Goal: Check status: Check status

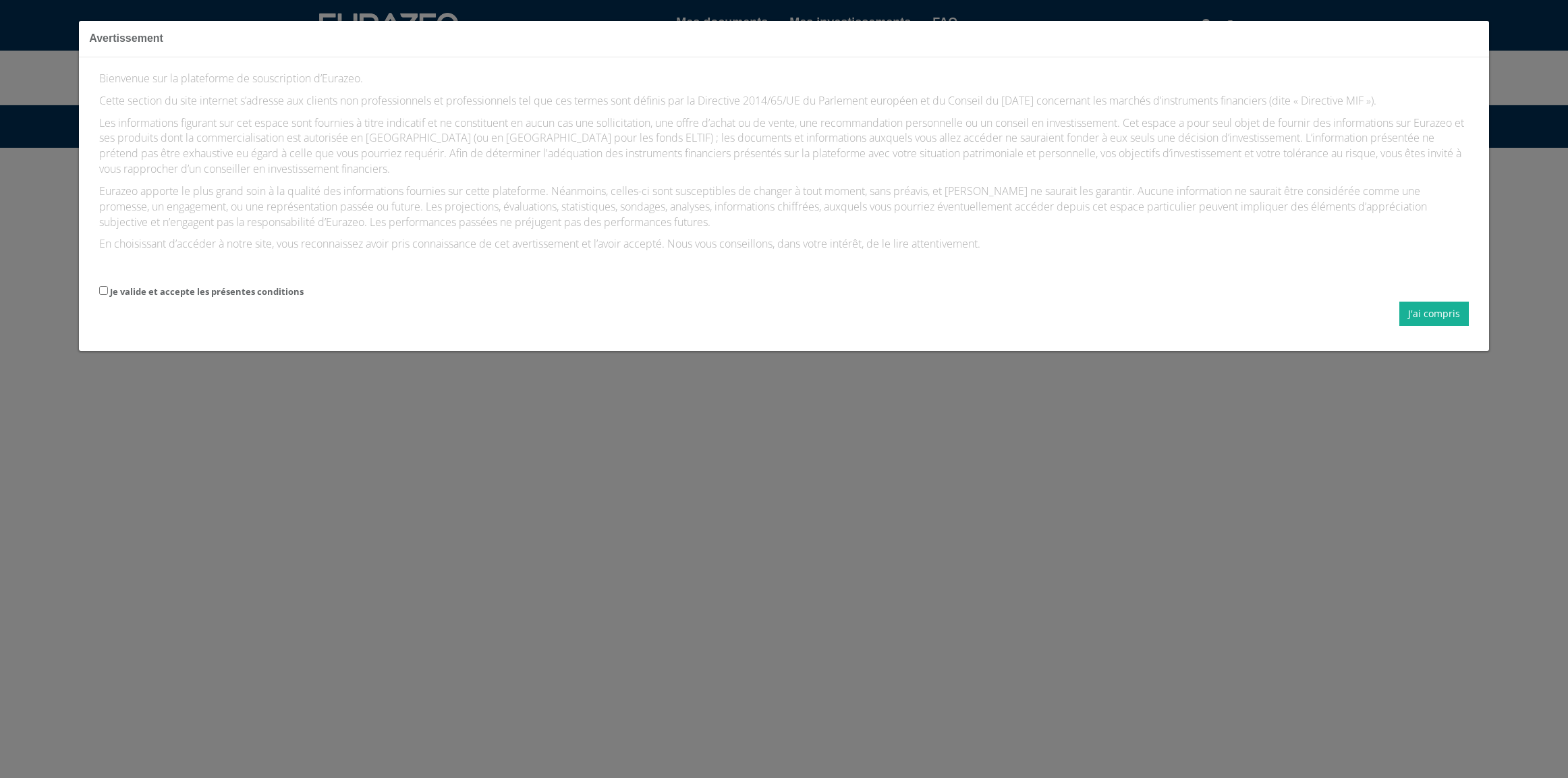
click at [175, 288] on label "Je valide et accepte les présentes conditions" at bounding box center [206, 292] width 194 height 13
click at [108, 288] on input "Je valide et accepte les présentes conditions" at bounding box center [103, 290] width 8 height 8
checkbox input "true"
click at [1434, 316] on button "J'ai compris" at bounding box center [1434, 314] width 69 height 24
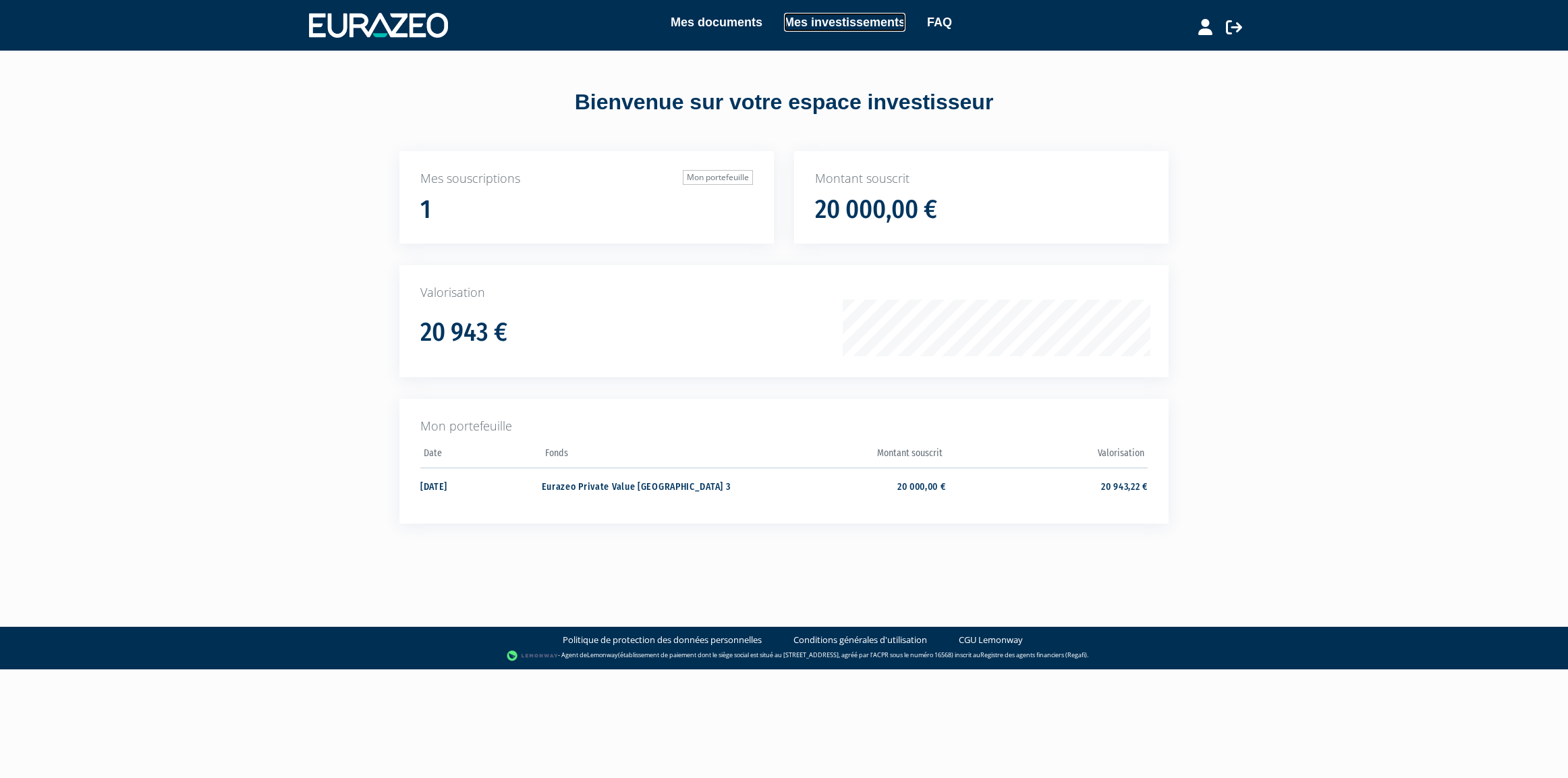
click at [821, 25] on link "Mes investissements" at bounding box center [845, 22] width 122 height 19
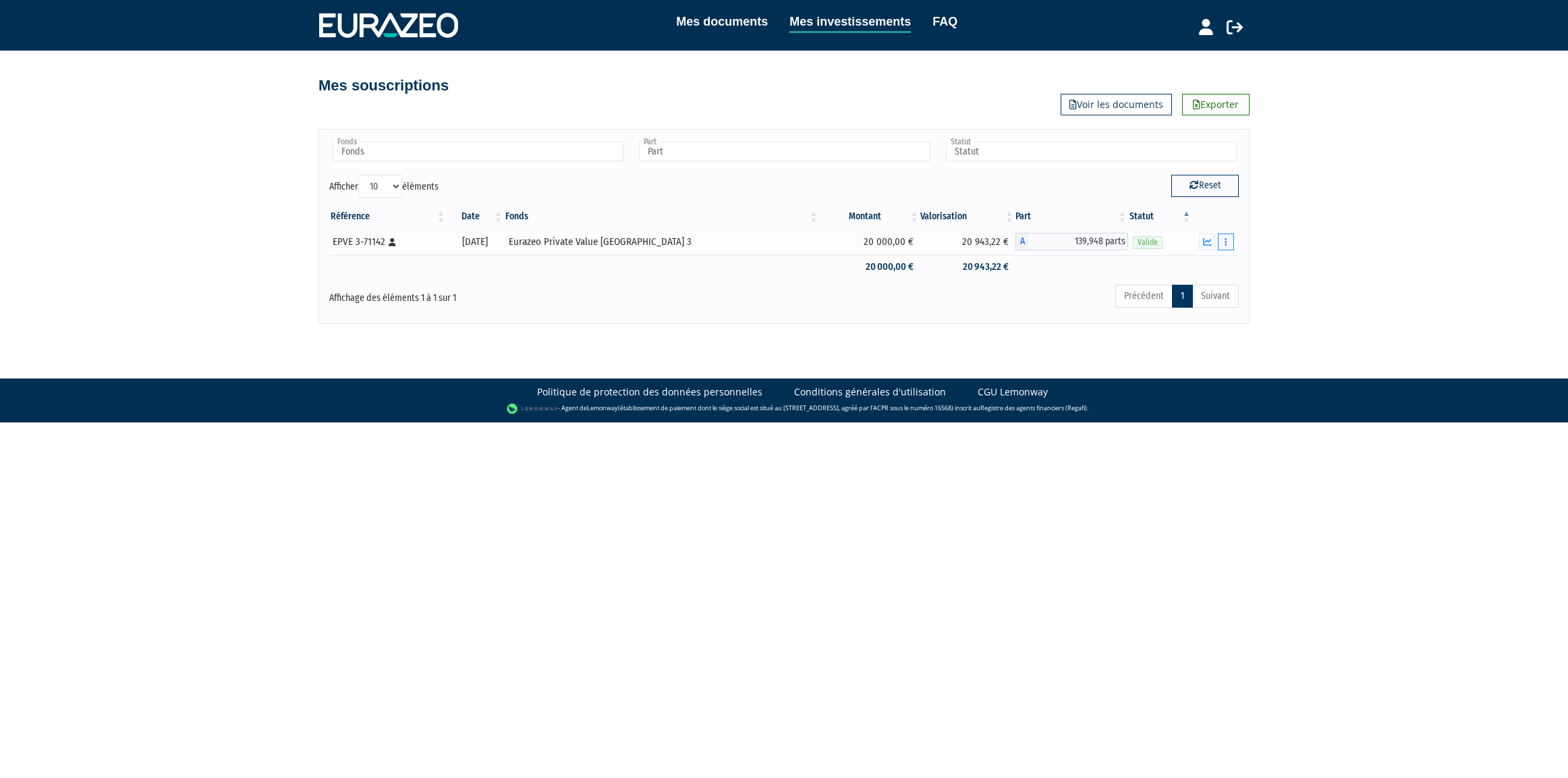
click at [1225, 241] on icon "button" at bounding box center [1225, 242] width 2 height 8
click at [1327, 244] on div "Mes documents Mes investissements FAQ Déconnexion Mes documents Mes investissem…" at bounding box center [784, 162] width 1568 height 324
click at [1356, 267] on div "Mes documents Mes investissements FAQ Déconnexion Mes documents Mes investissem…" at bounding box center [784, 162] width 1568 height 324
drag, startPoint x: 945, startPoint y: 238, endPoint x: 1000, endPoint y: 242, distance: 55.1
click at [1000, 242] on td "20 943,22 €" at bounding box center [968, 242] width 95 height 27
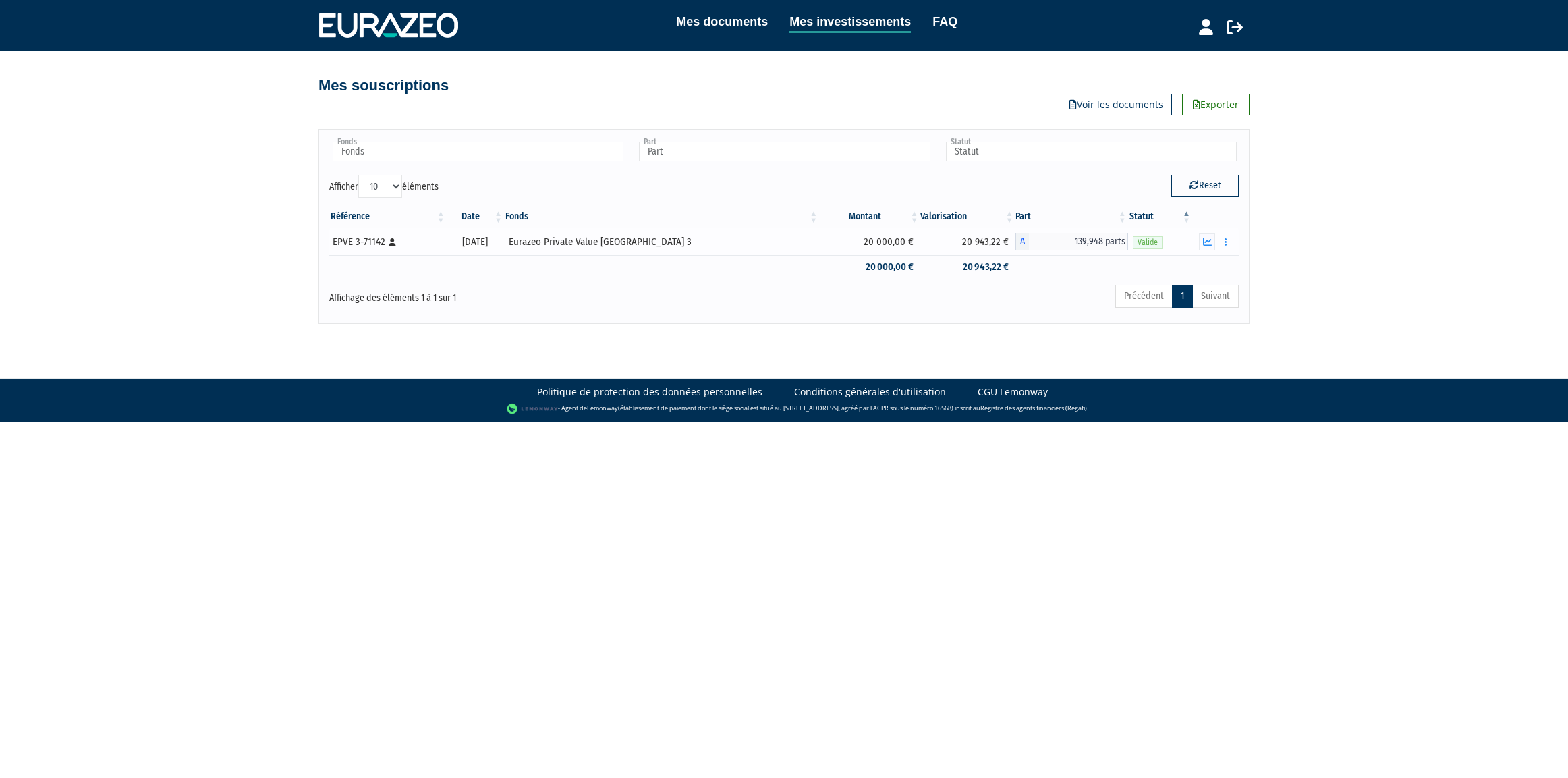
click at [951, 240] on td "20 943,22 €" at bounding box center [968, 242] width 95 height 27
drag, startPoint x: 940, startPoint y: 243, endPoint x: 994, endPoint y: 271, distance: 60.8
click at [994, 271] on tbody "EPVE 3-71142 [Français] Personne physique 11/10/2024 Eurazeo Private Value Euro…" at bounding box center [784, 254] width 910 height 51
click at [994, 271] on td "20 943,22 €" at bounding box center [968, 266] width 95 height 23
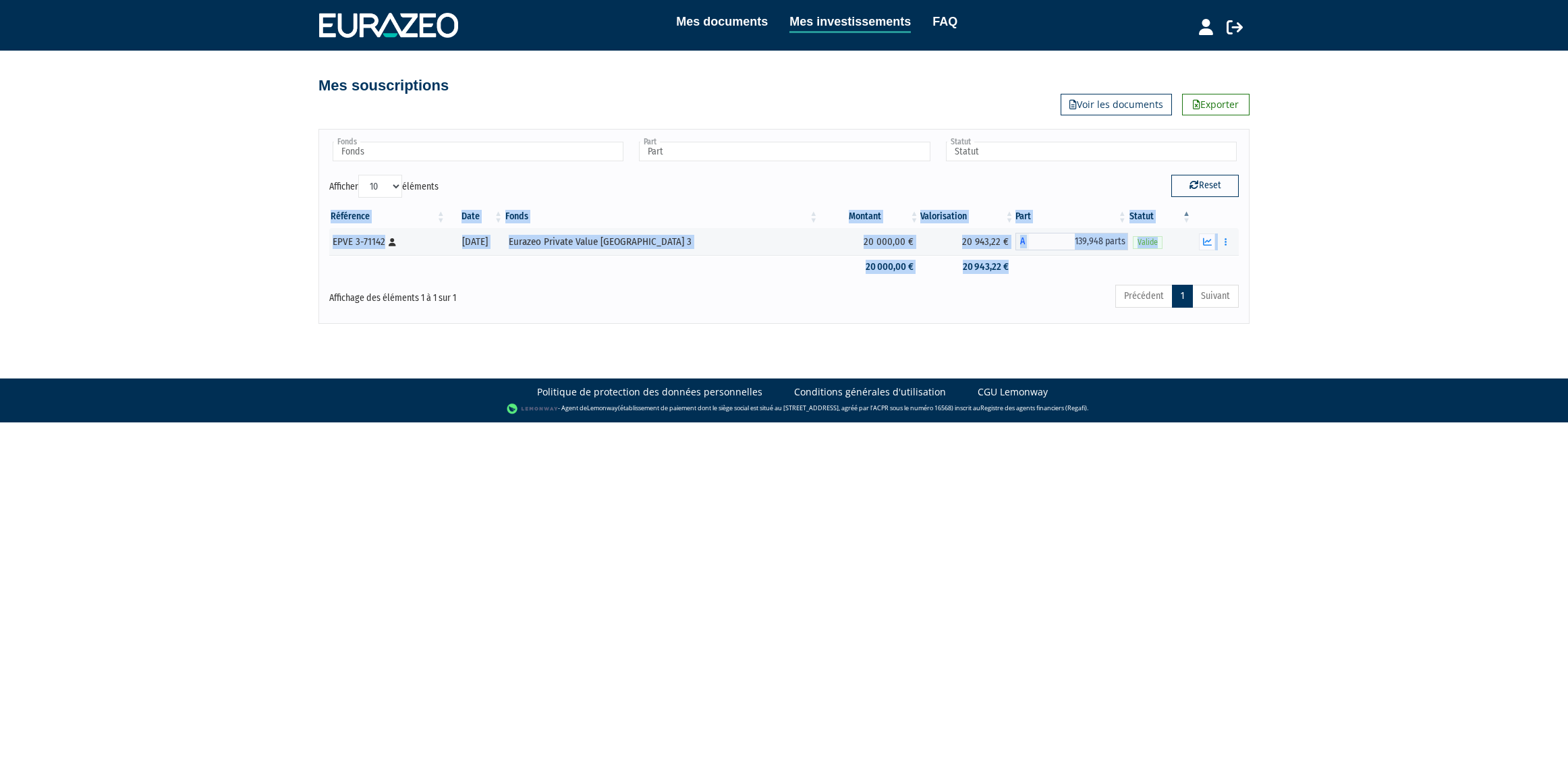
drag, startPoint x: 997, startPoint y: 270, endPoint x: 832, endPoint y: 204, distance: 177.7
click at [832, 204] on div "Référence Date Fonds Montant Valorisation Part Statut EPVE 3-71142 [Français] P…" at bounding box center [784, 242] width 930 height 81
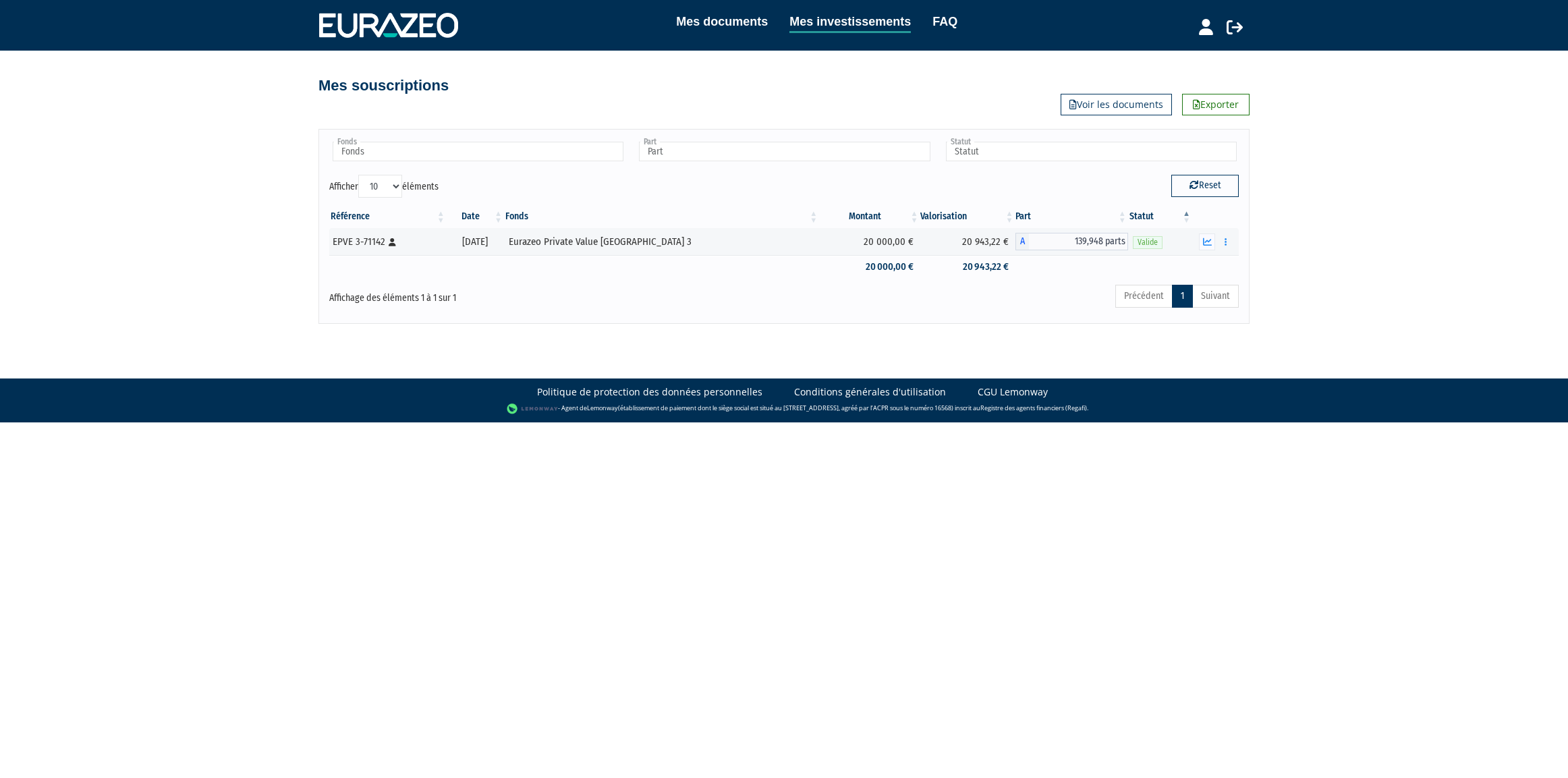
click at [842, 187] on div "Reset" at bounding box center [1017, 185] width 465 height 22
drag, startPoint x: 794, startPoint y: 184, endPoint x: 1021, endPoint y: 282, distance: 247.3
click at [1021, 282] on div "Fonds Eurazeo Private Value Europe 3 Fonds Part A - Eurazeo Private Value Europ…" at bounding box center [784, 226] width 910 height 173
click at [1021, 282] on div "Référence Date Fonds Montant Valorisation Part Statut EPVE 3-71142 [Français] P…" at bounding box center [784, 242] width 930 height 81
